Goal: Information Seeking & Learning: Learn about a topic

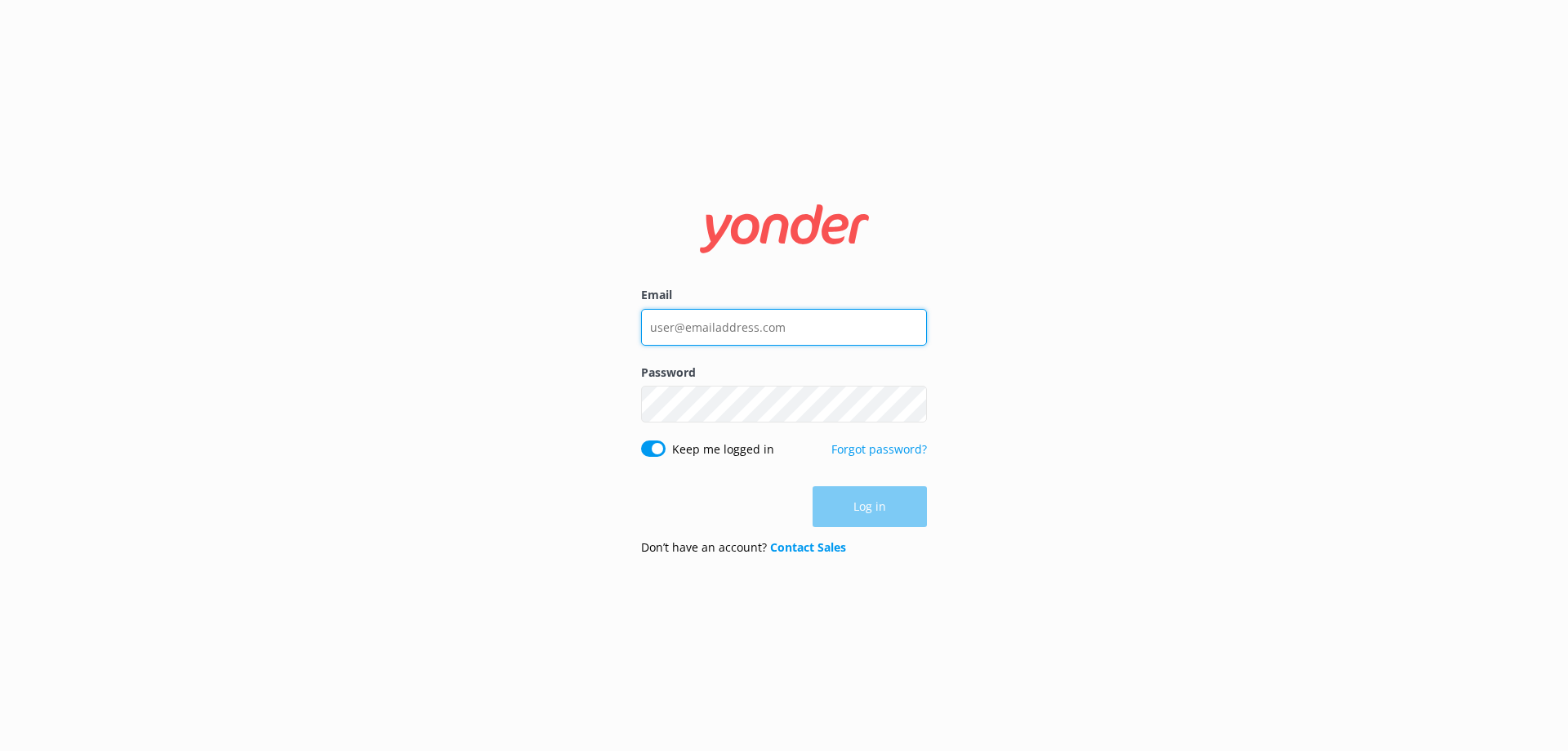
type input "[EMAIL_ADDRESS][DOMAIN_NAME]"
click at [876, 510] on div "Log in" at bounding box center [784, 506] width 286 height 41
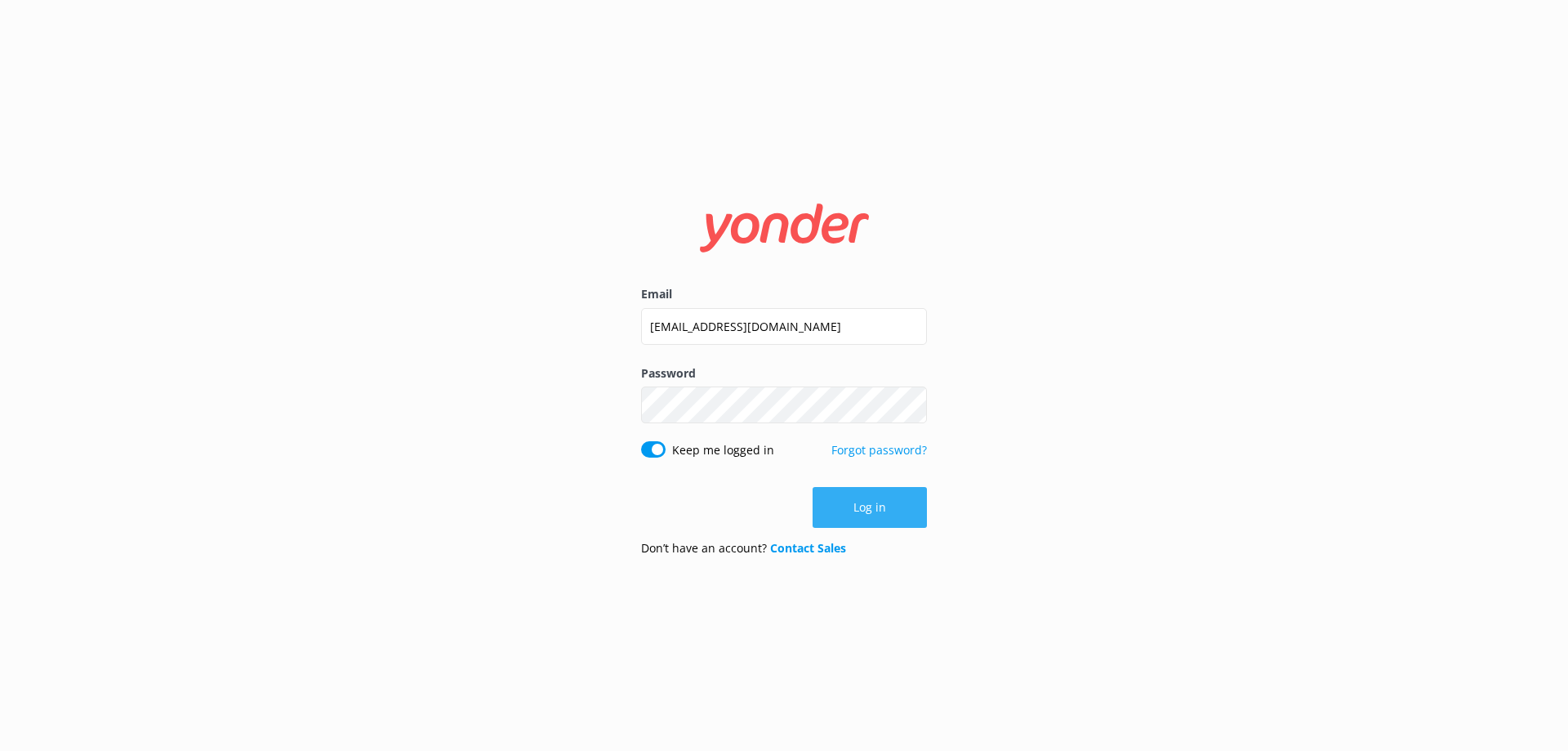
click at [875, 506] on button "Log in" at bounding box center [870, 507] width 114 height 41
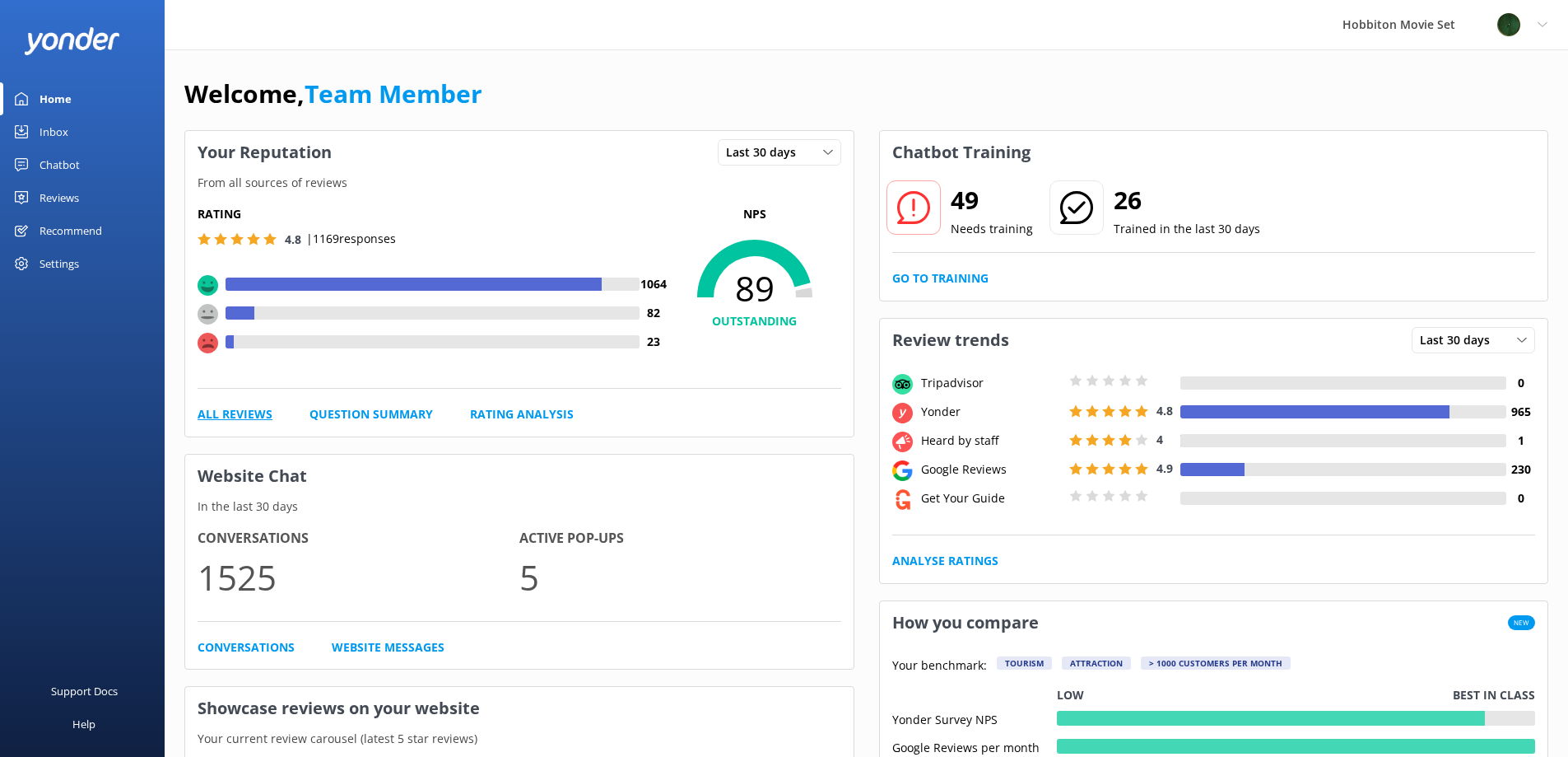
click at [226, 411] on link "All Reviews" at bounding box center [235, 414] width 75 height 18
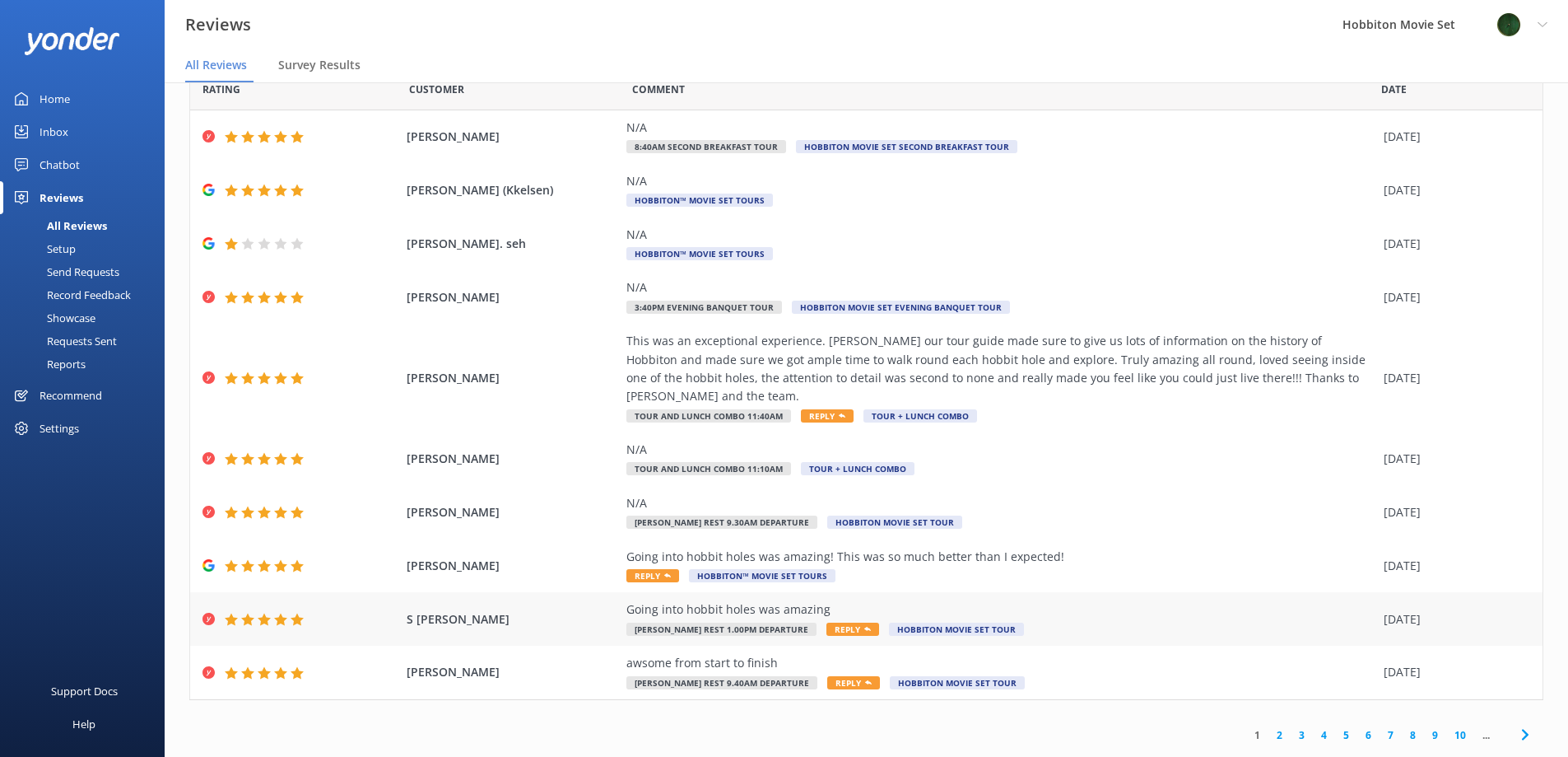
scroll to position [33, 0]
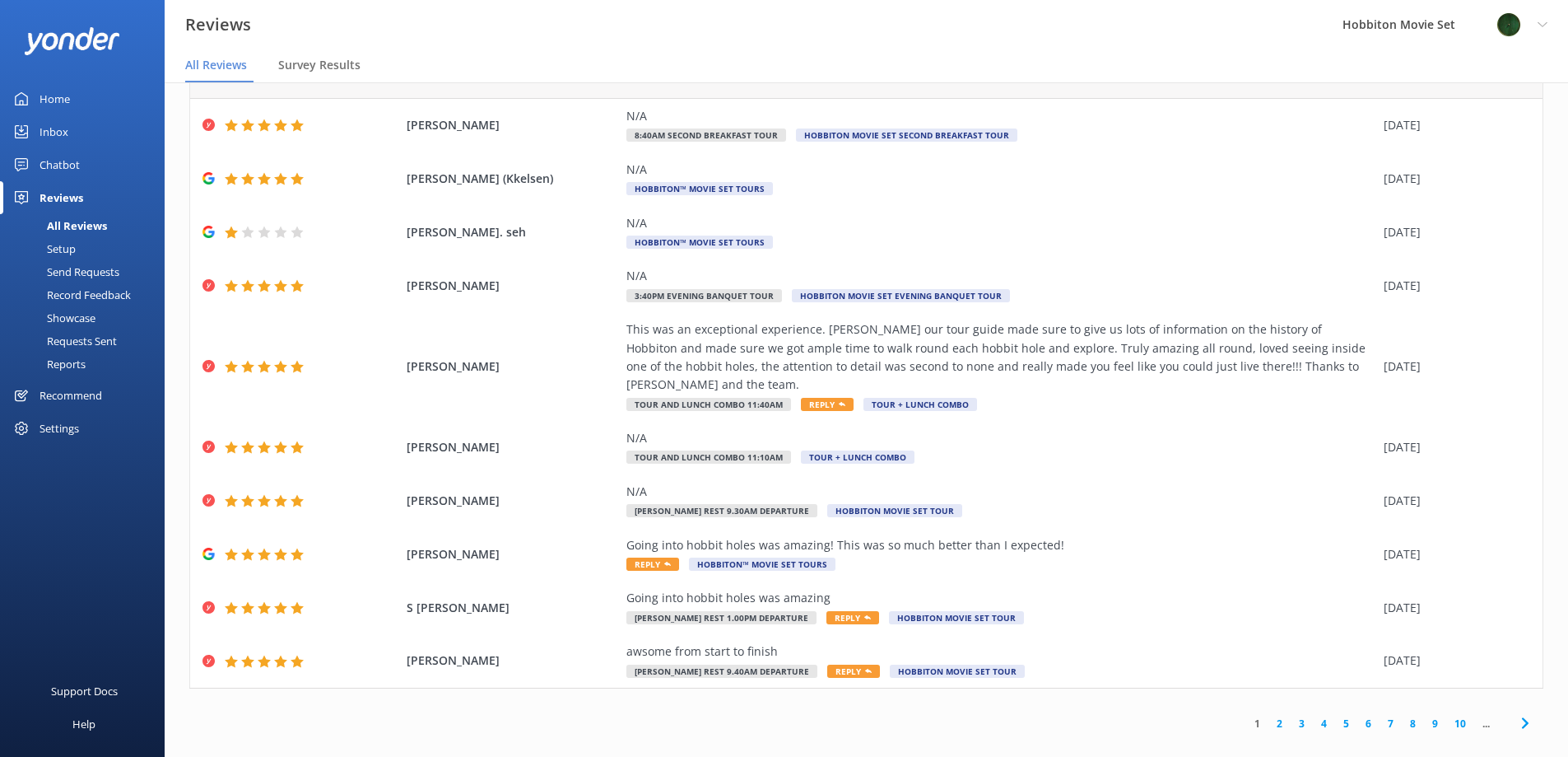
click at [1269, 715] on link "2" at bounding box center [1280, 723] width 23 height 16
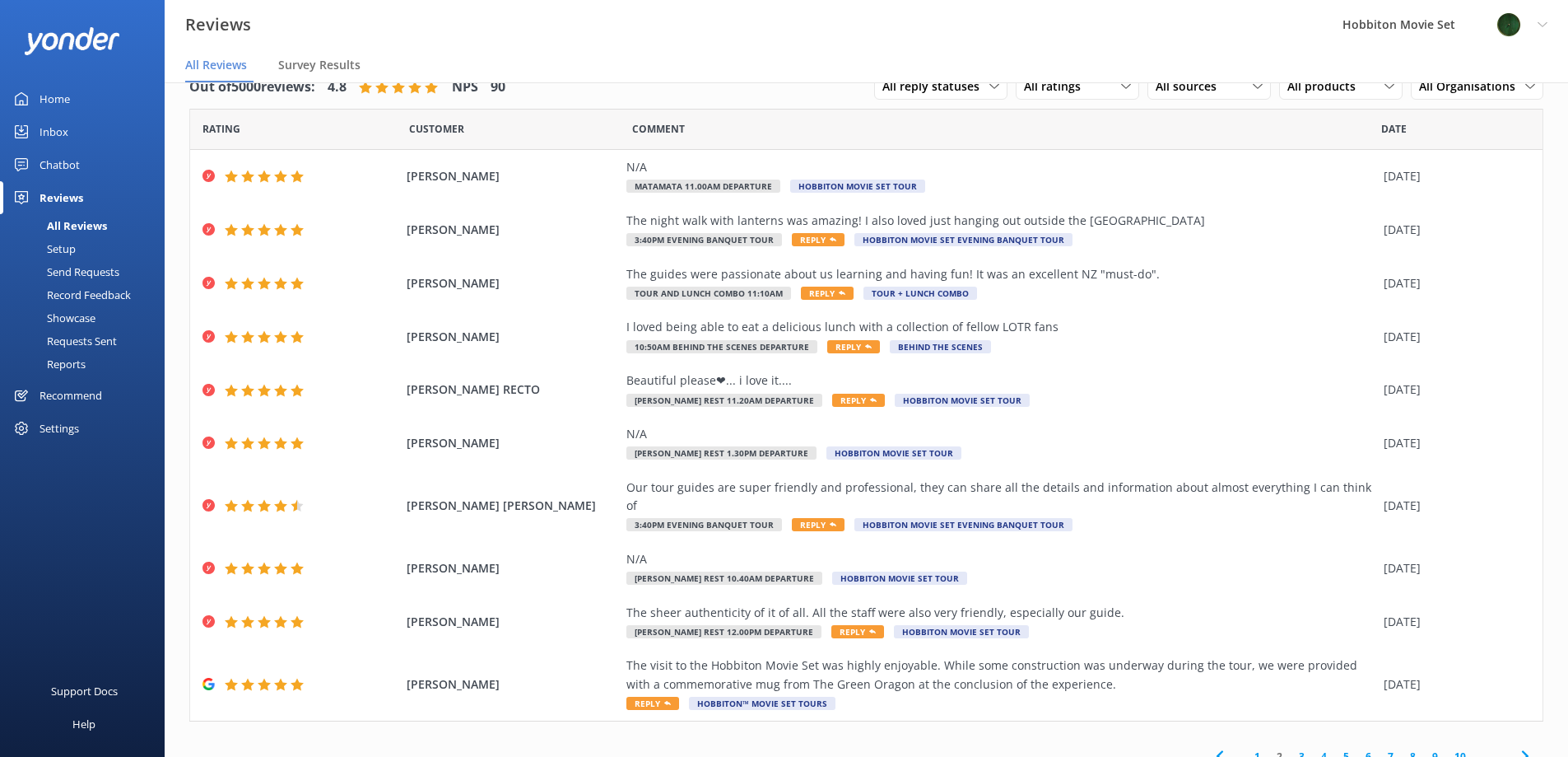
click at [1291, 749] on link "3" at bounding box center [1301, 756] width 23 height 16
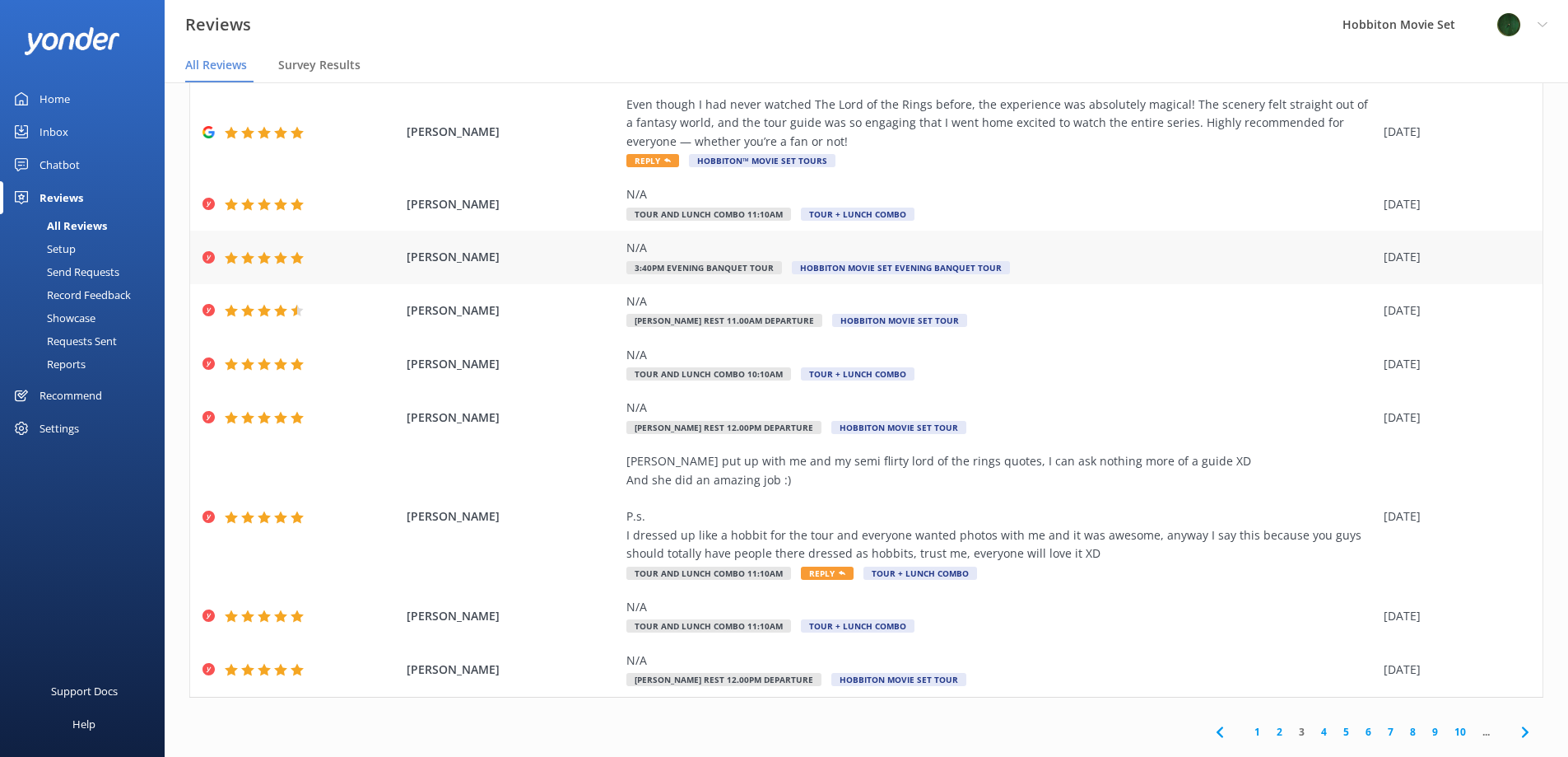
scroll to position [143, 0]
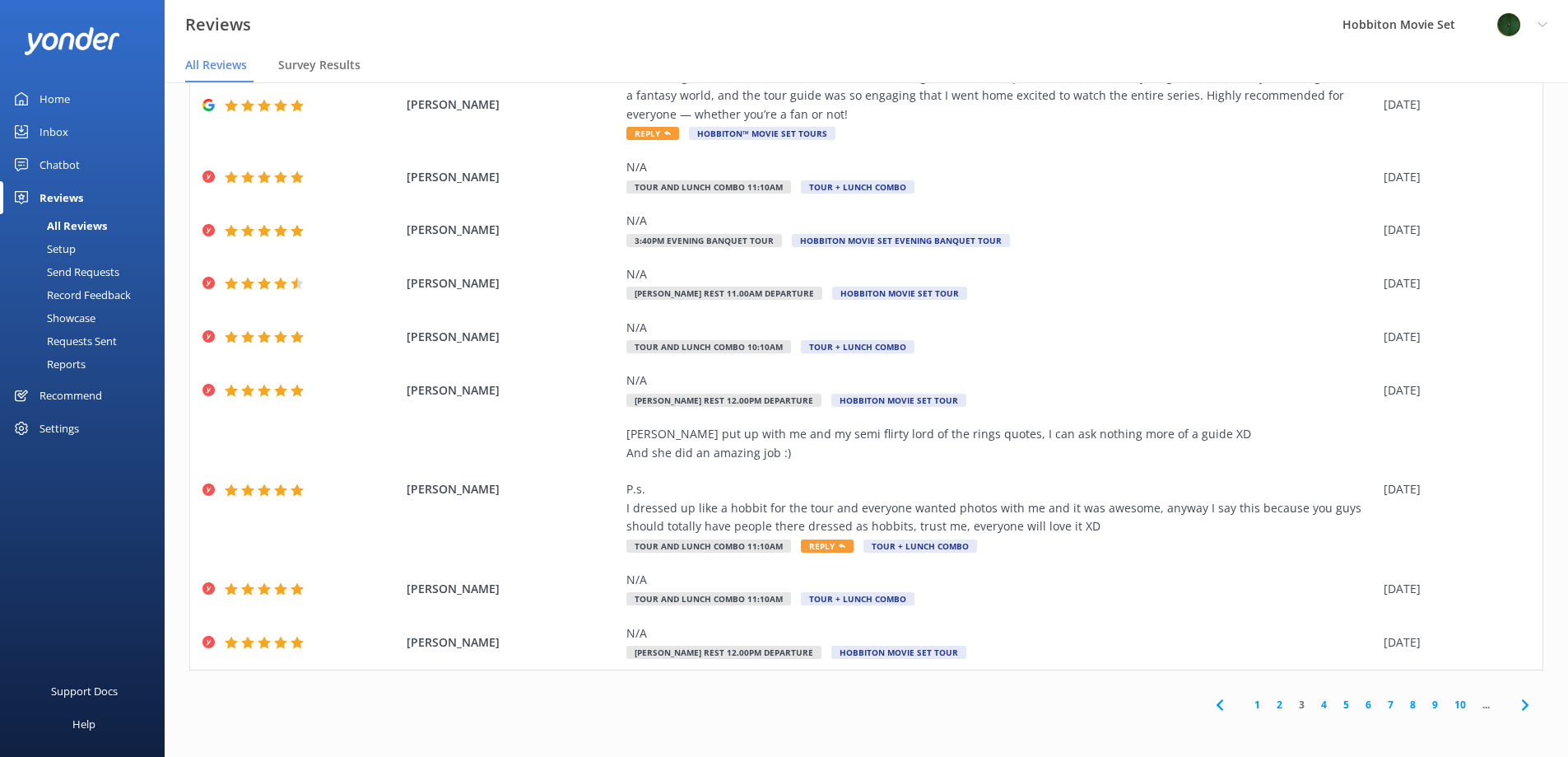
click at [1313, 703] on link "4" at bounding box center [1324, 704] width 23 height 16
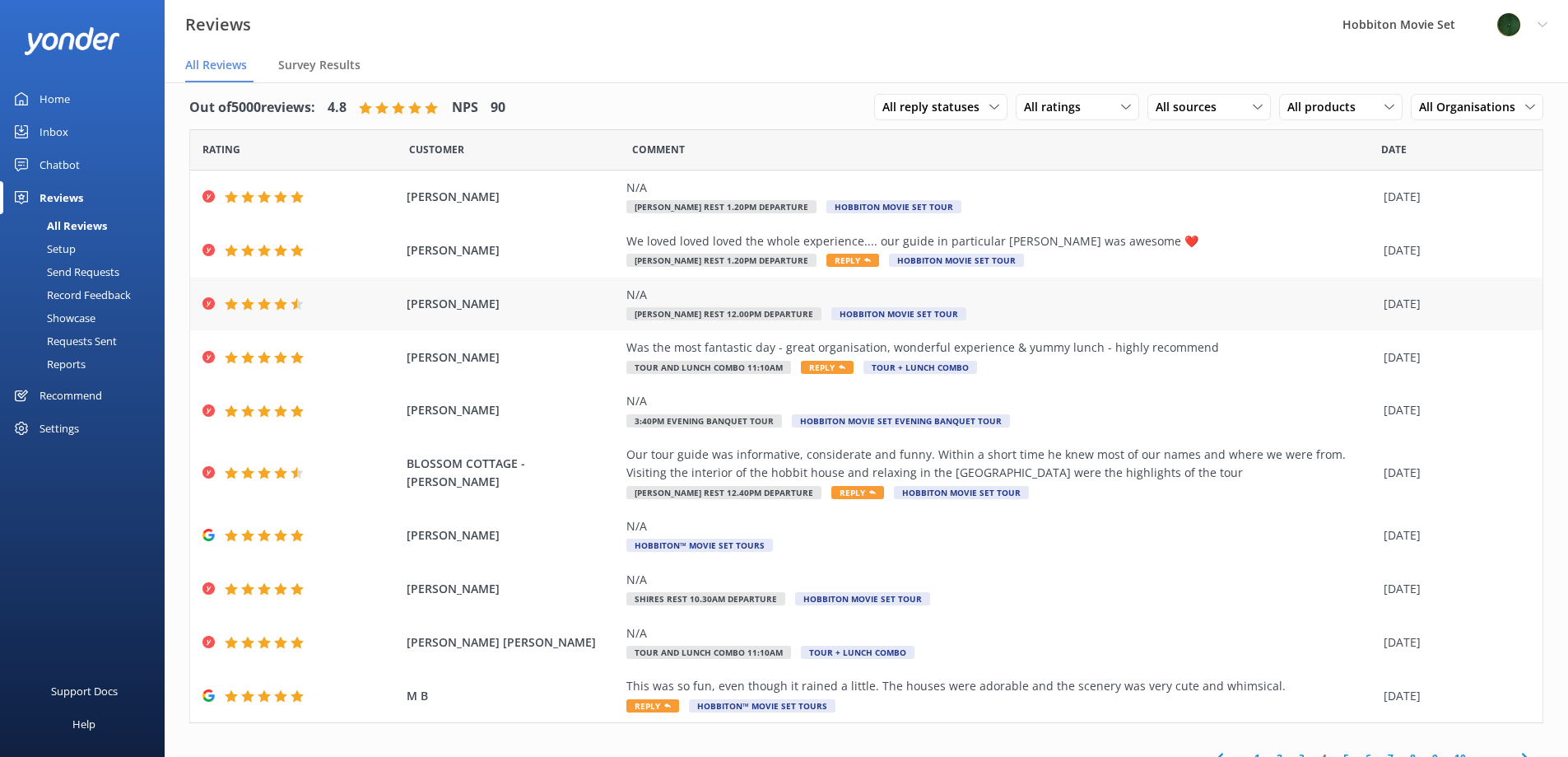
scroll to position [33, 0]
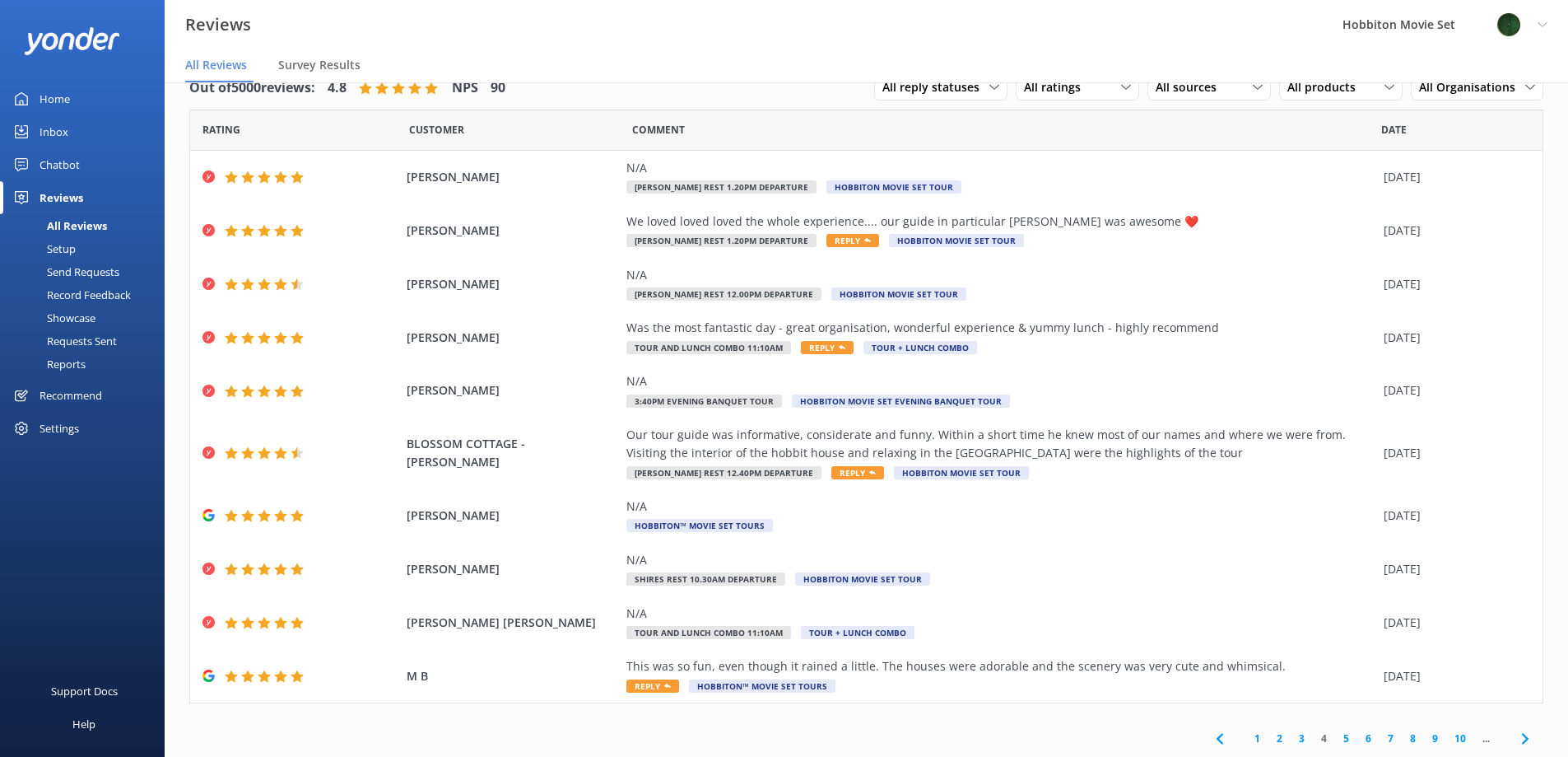
click at [1335, 736] on link "5" at bounding box center [1346, 738] width 23 height 16
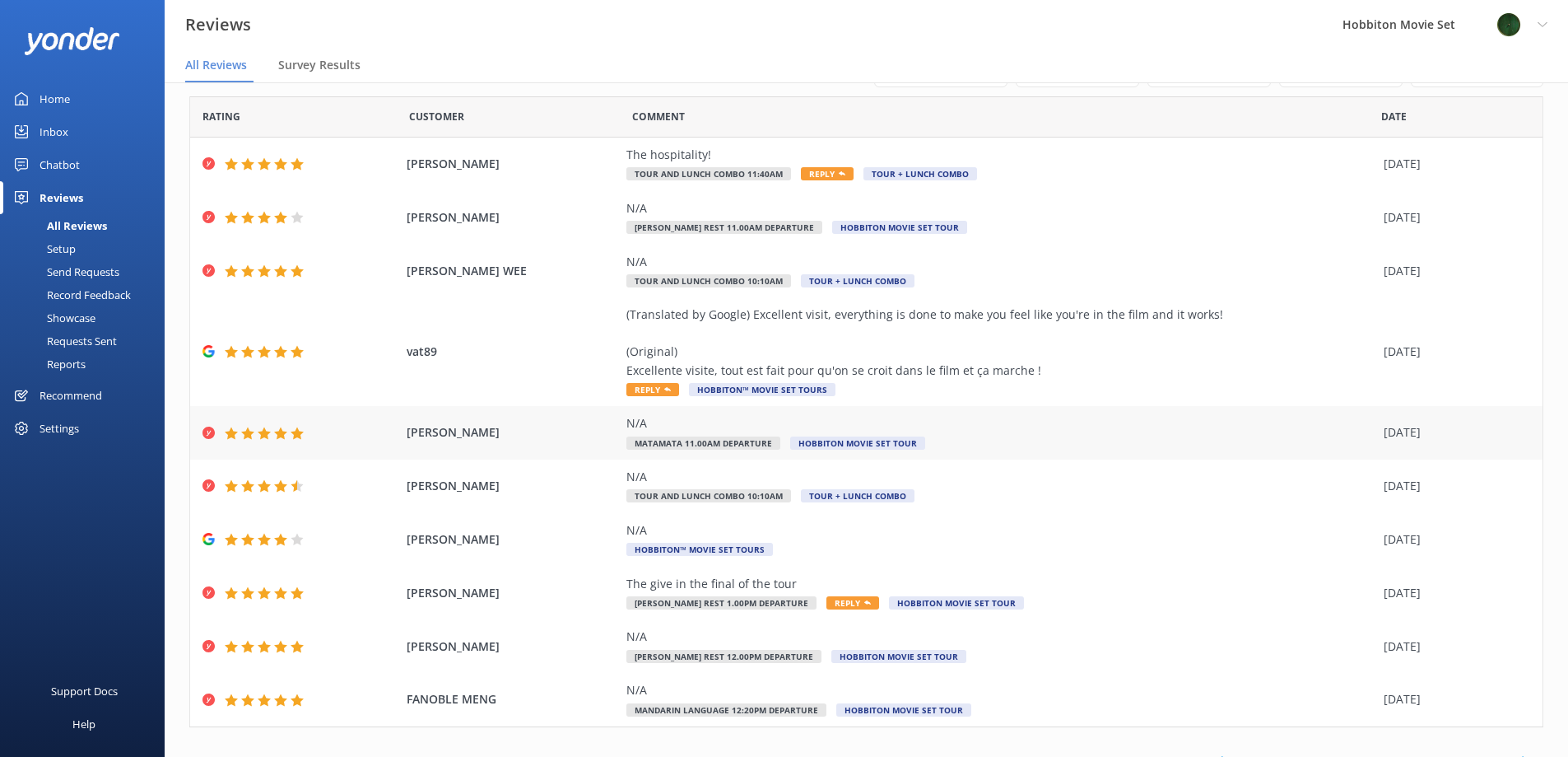
scroll to position [69, 0]
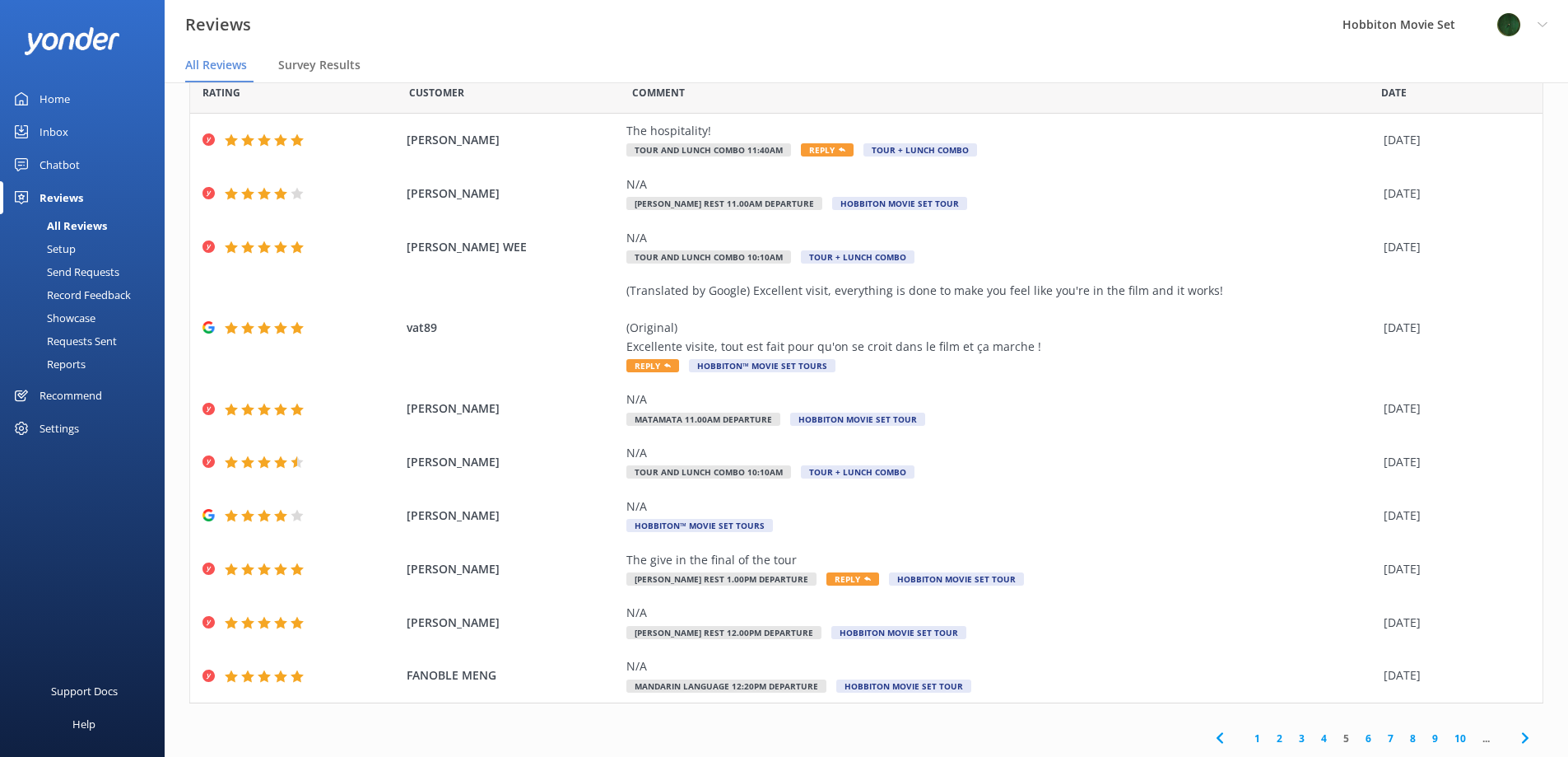
click at [1357, 736] on link "6" at bounding box center [1368, 738] width 23 height 16
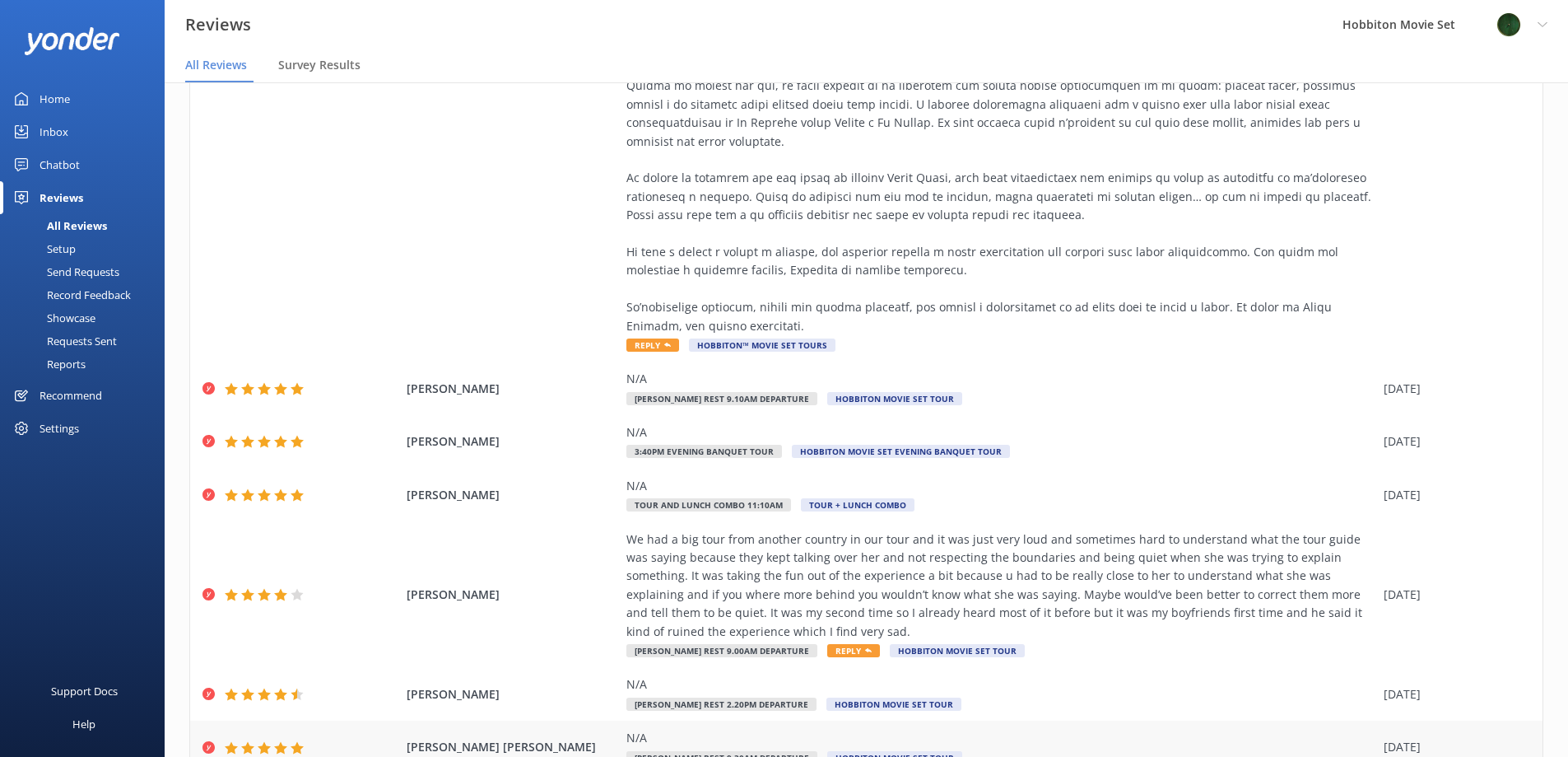
scroll to position [905, 0]
